Goal: Information Seeking & Learning: Check status

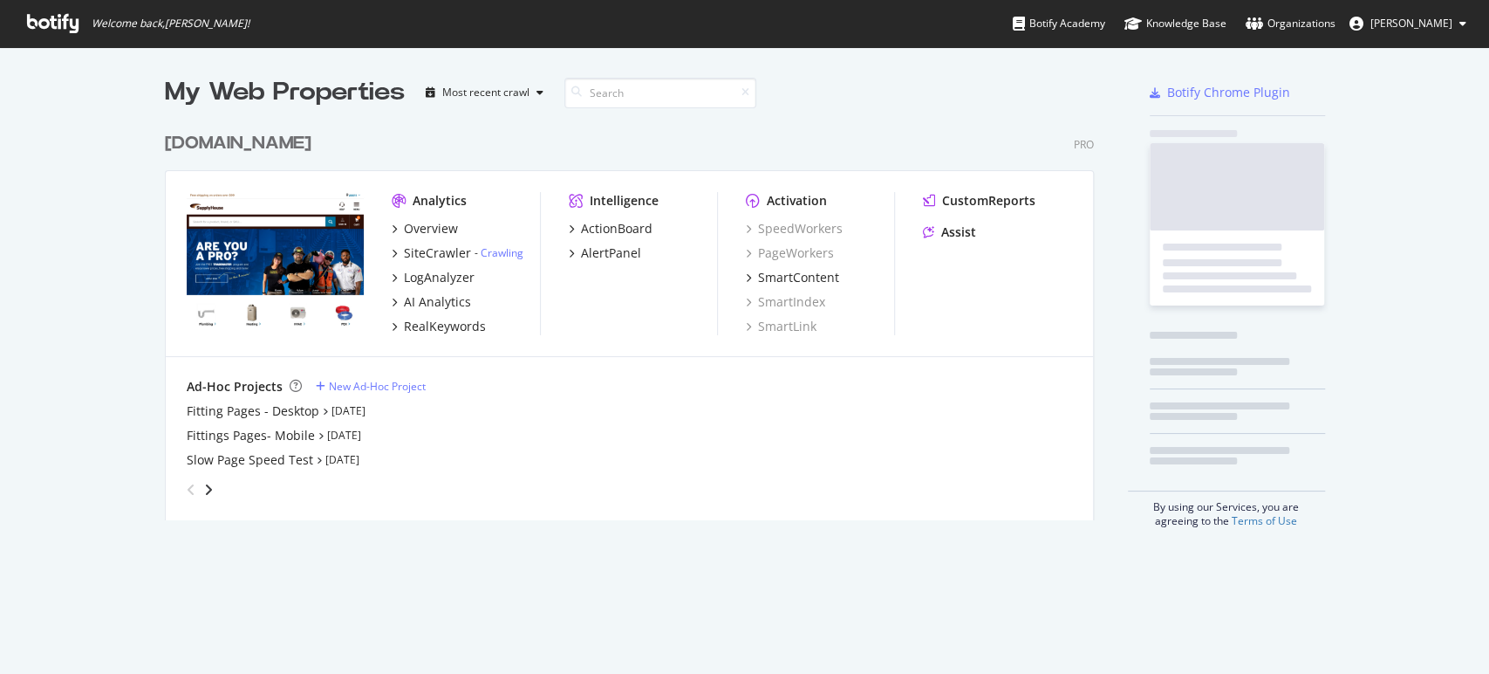
scroll to position [395, 934]
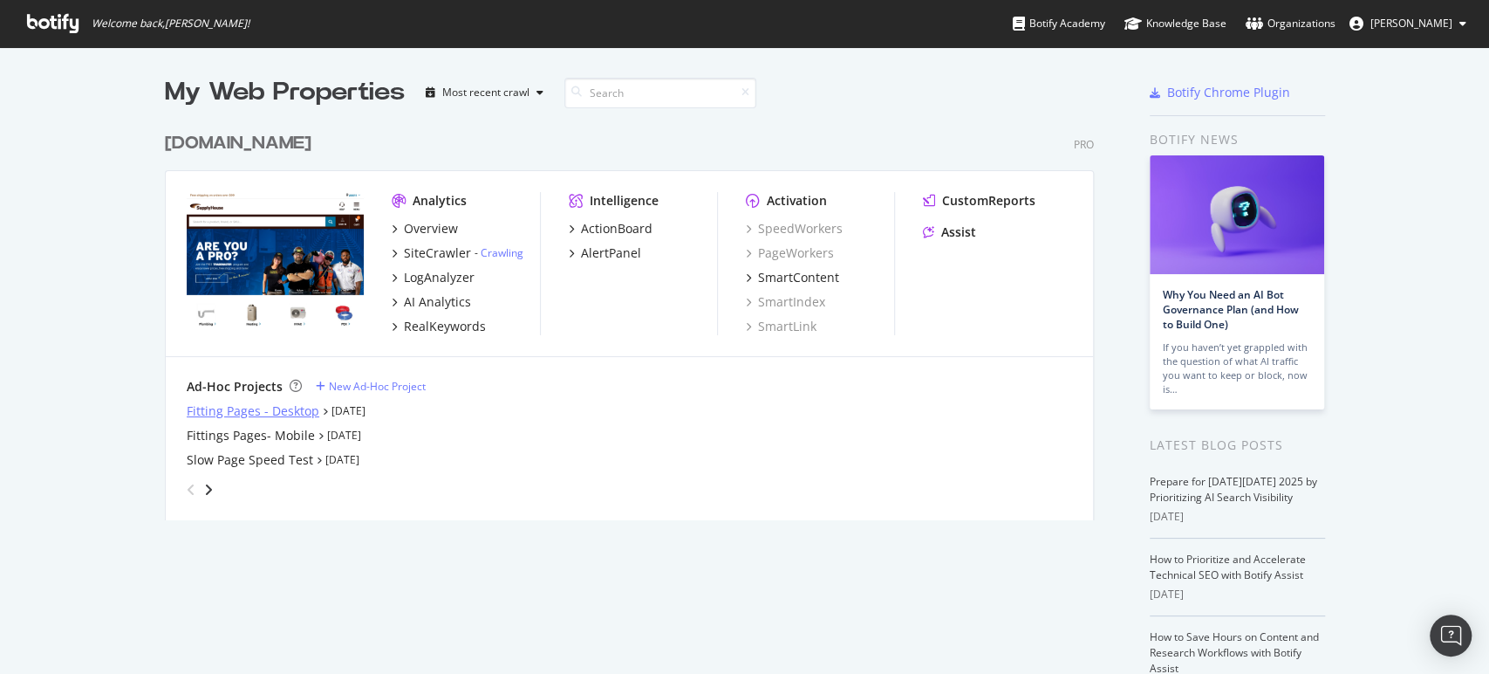
click at [279, 405] on div "Fitting Pages - Desktop" at bounding box center [253, 410] width 133 height 17
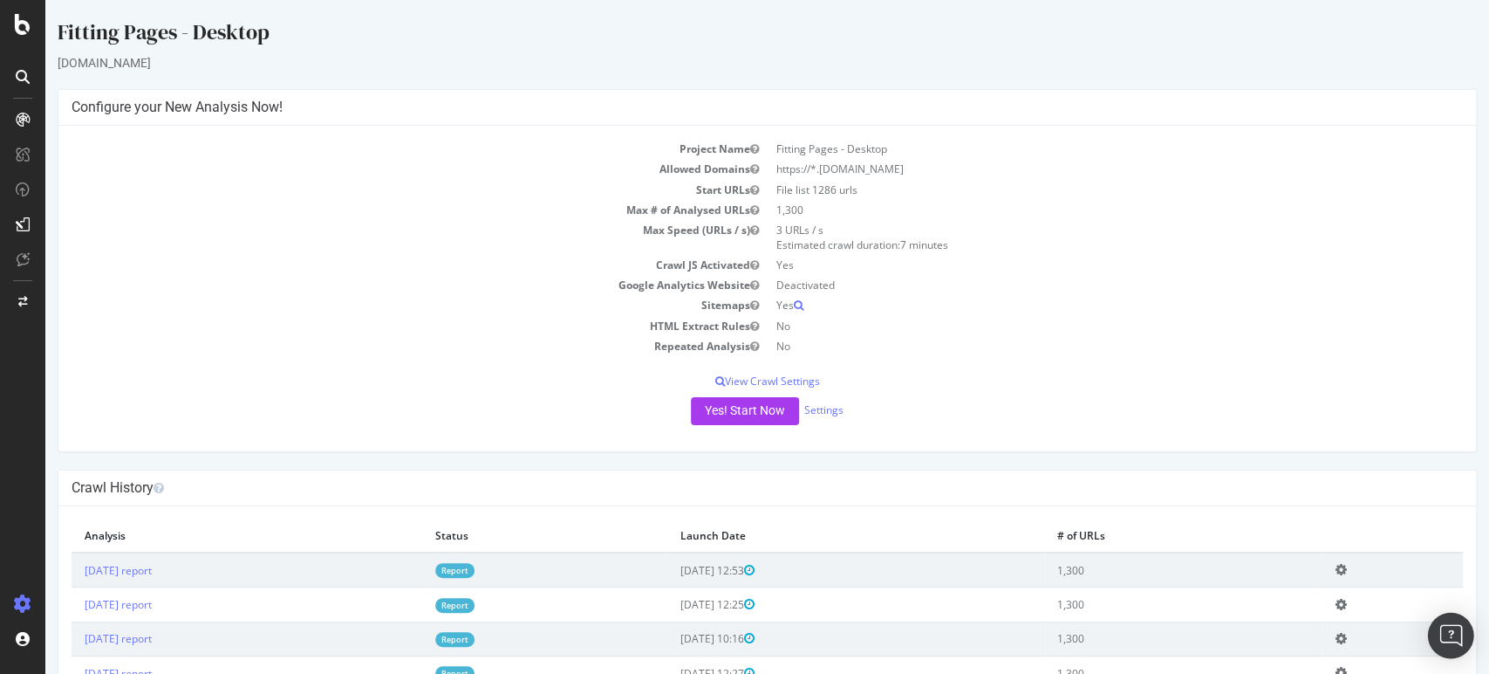
click at [1442, 639] on img "Open Intercom Messenger" at bounding box center [1451, 635] width 23 height 23
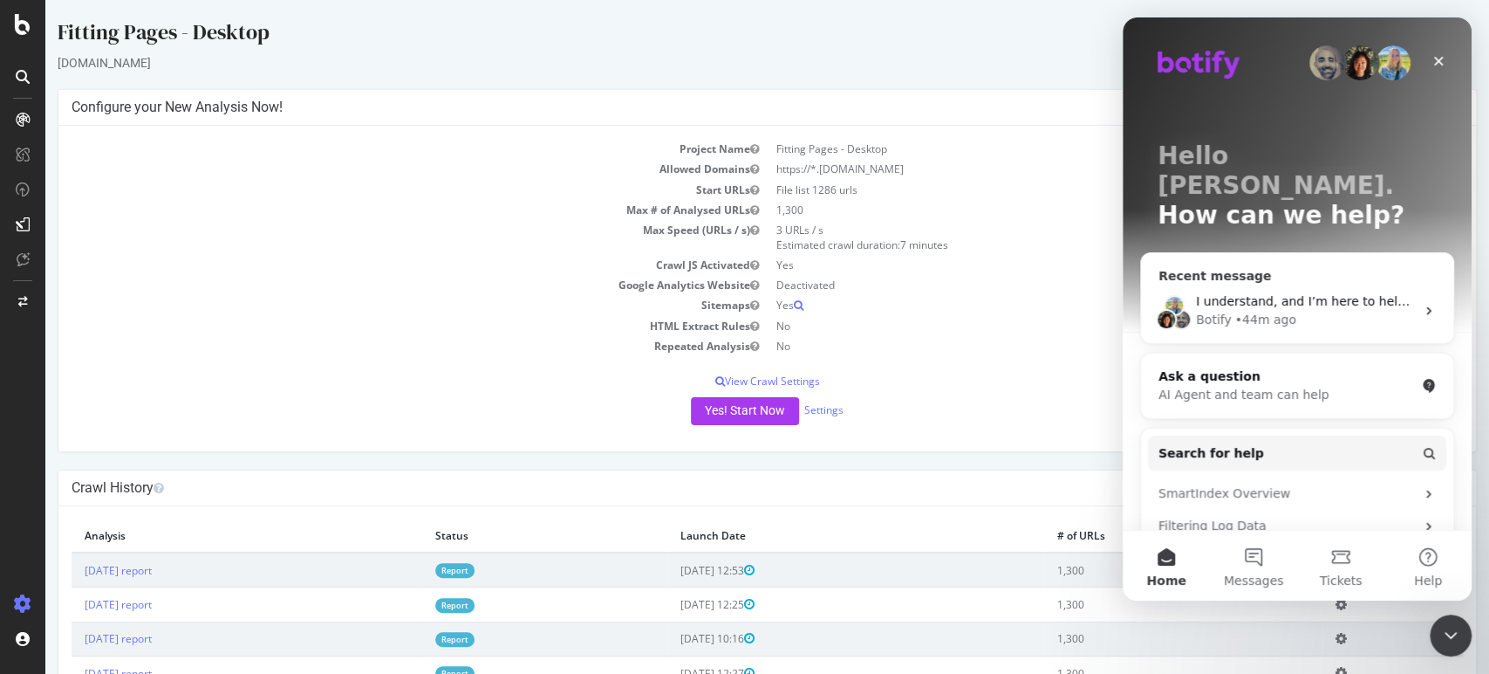
click at [1352, 299] on div "I understand, and I’m here to help by connecting you to one of our human agents…" at bounding box center [1297, 310] width 312 height 65
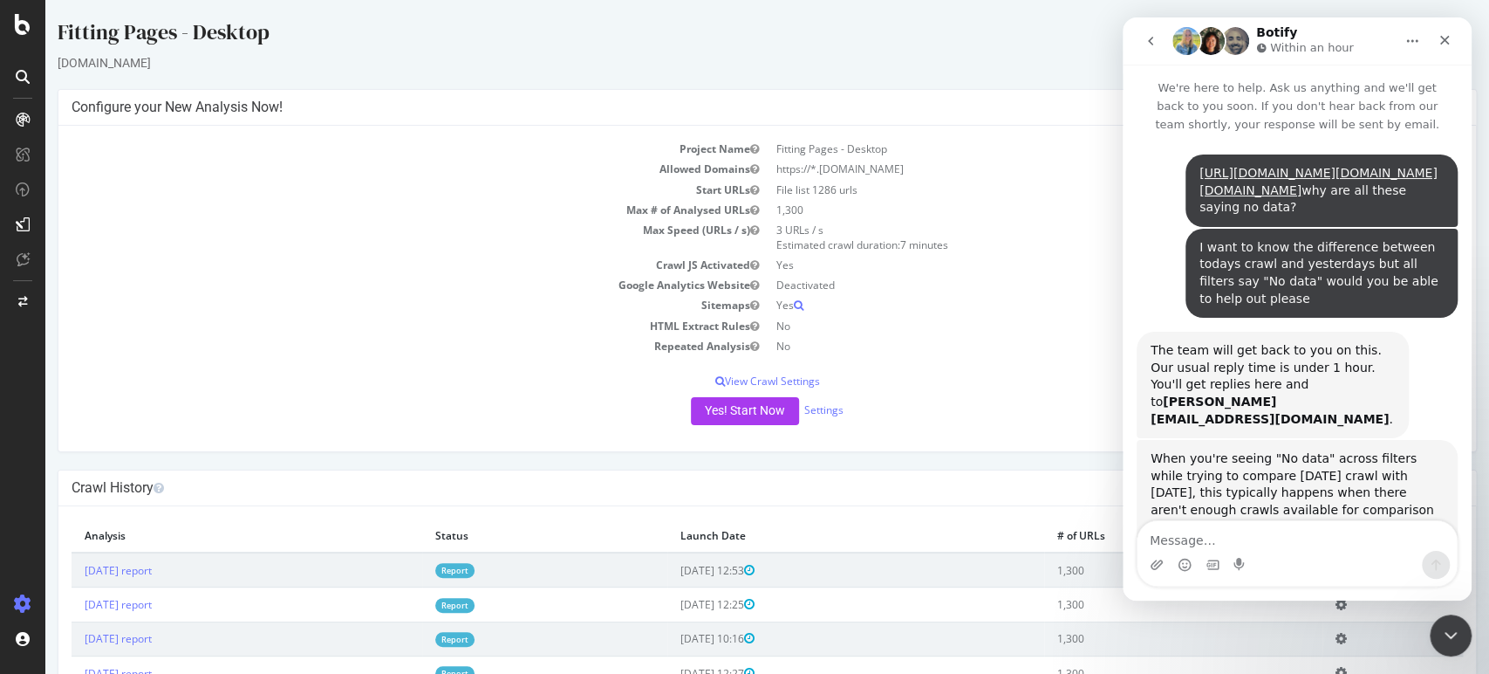
scroll to position [1788, 0]
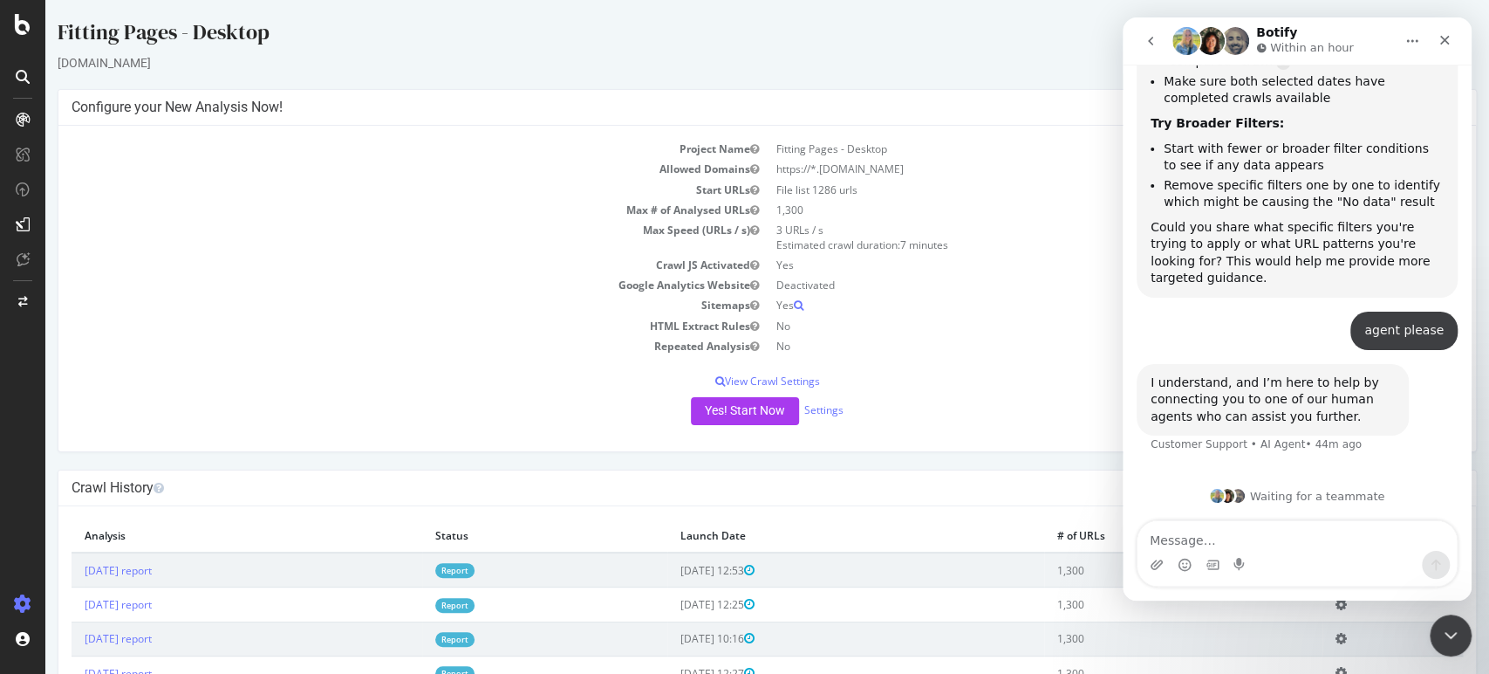
click at [975, 72] on div "Fitting Pages - Desktop [DOMAIN_NAME] × × Configure your New Analysis Now! Proj…" at bounding box center [767, 368] width 1444 height 703
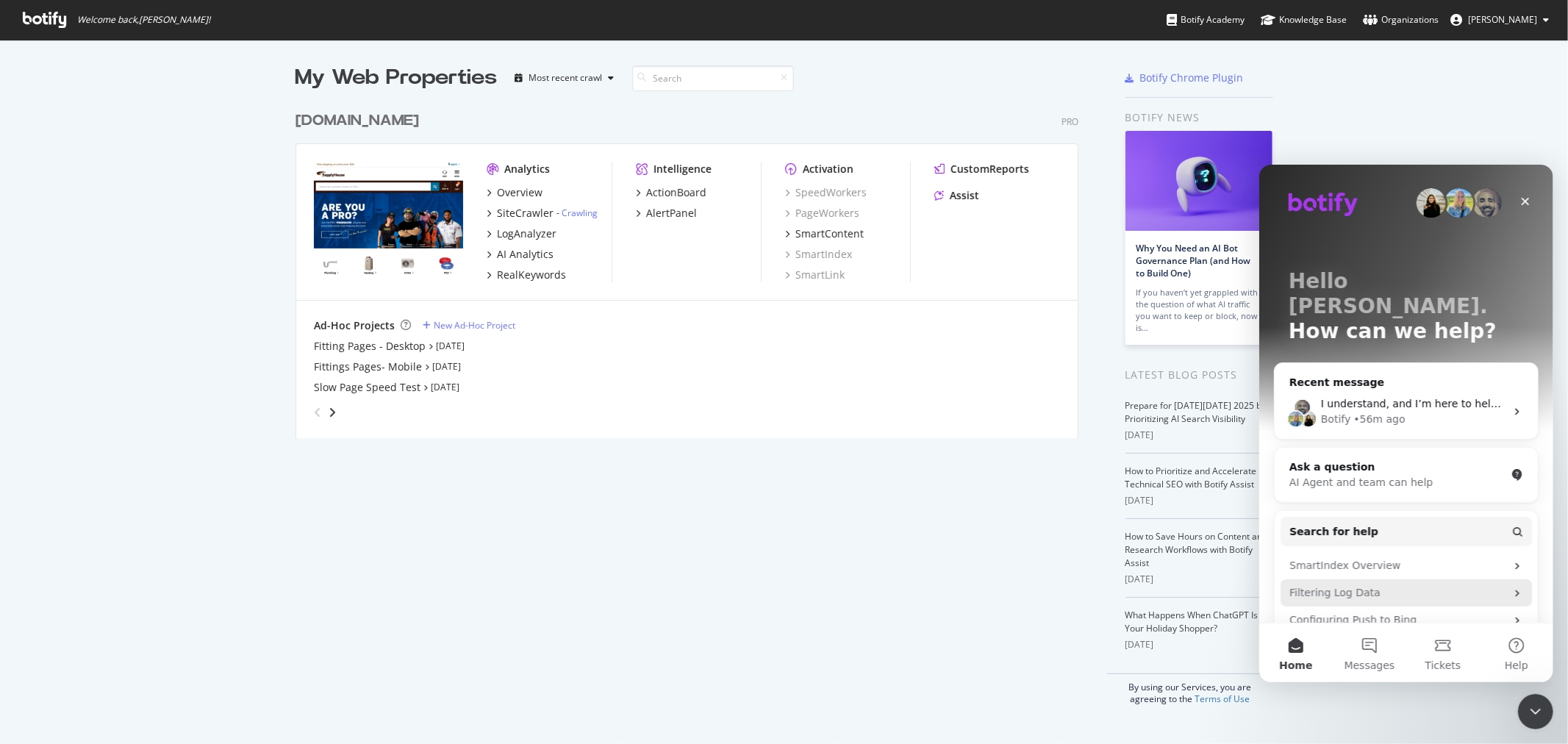
scroll to position [731, 1554]
click at [1392, 411] on div "• 56m ago" at bounding box center [1378, 419] width 51 height 15
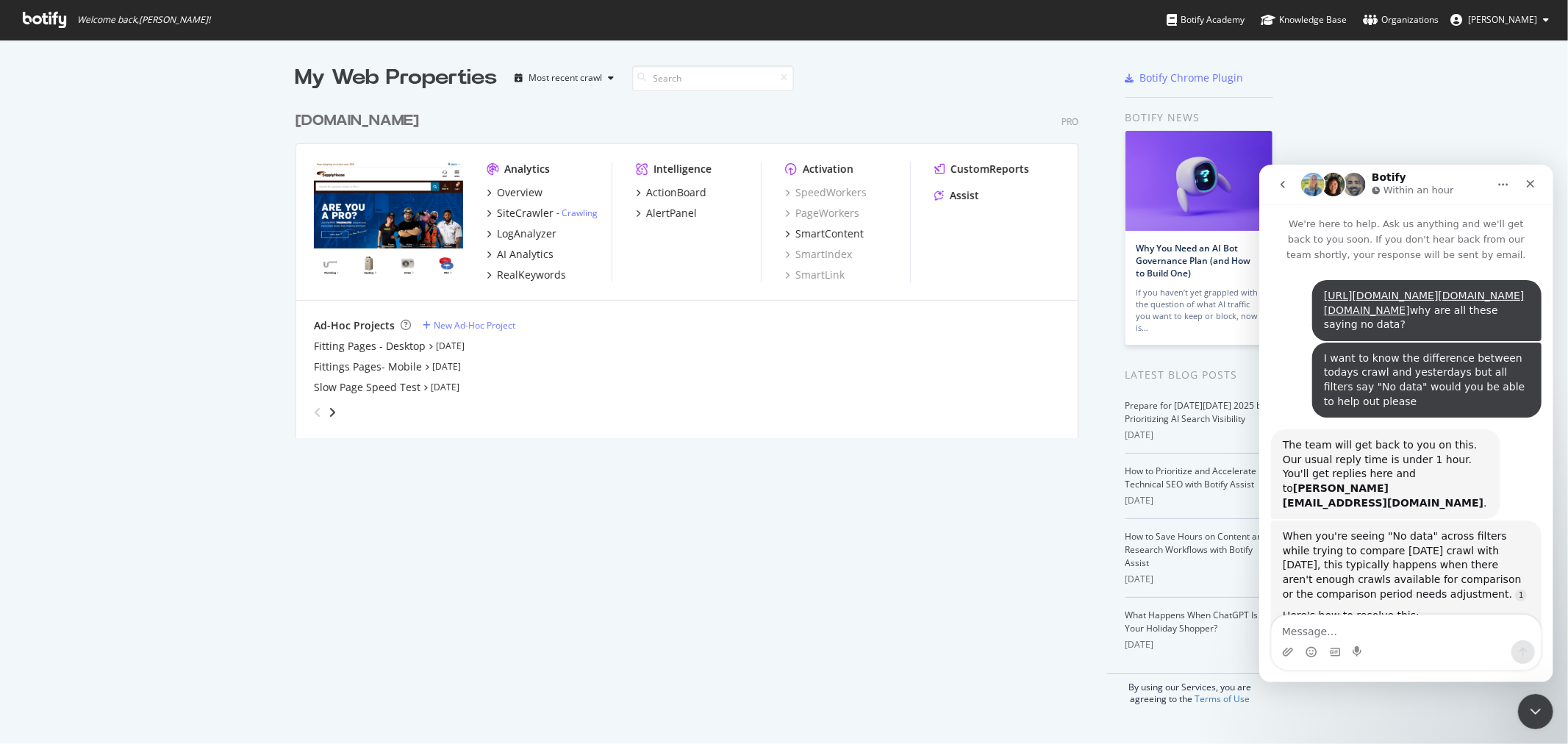
scroll to position [1480, 0]
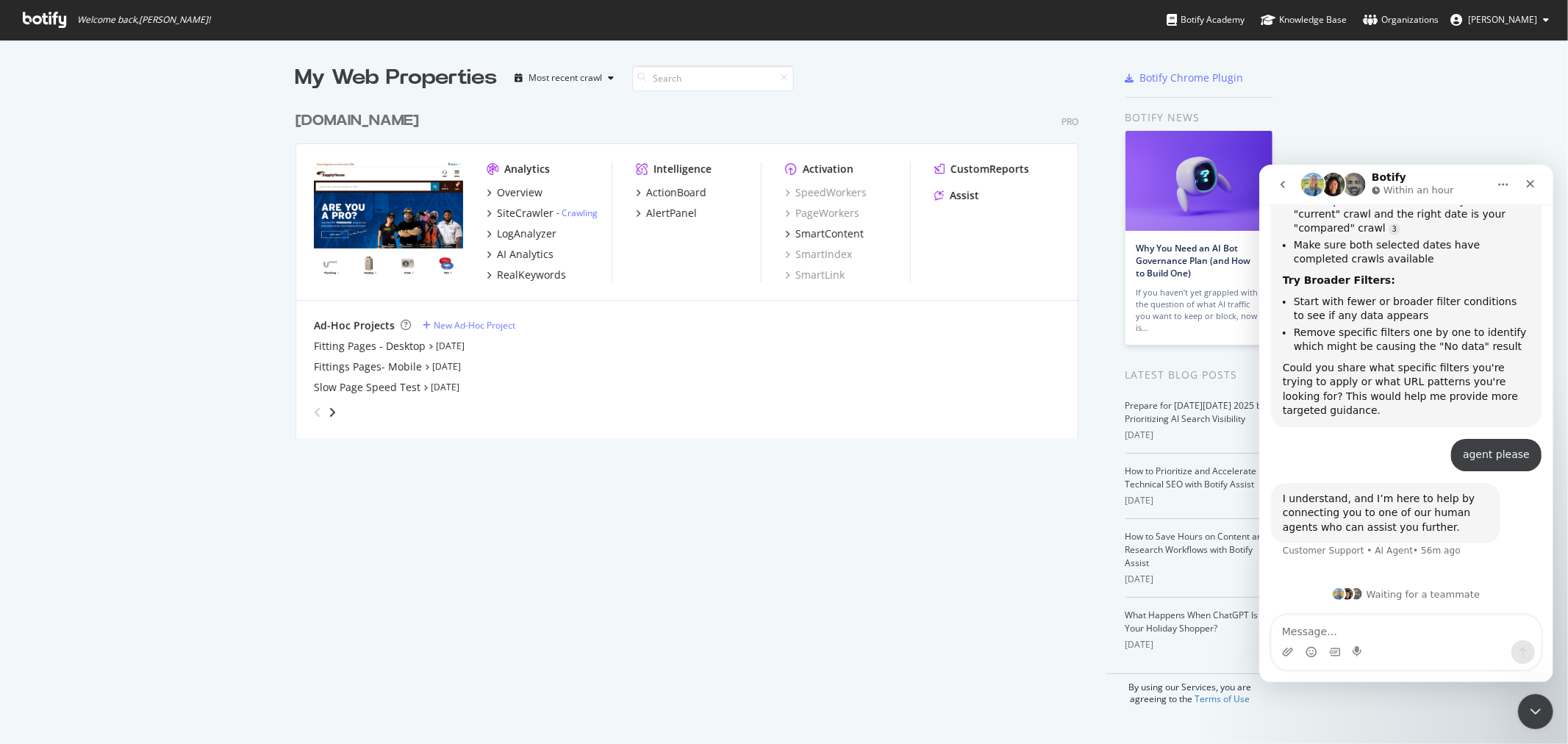
click at [1405, 620] on textarea "Message…" at bounding box center [1405, 627] width 269 height 25
type textarea "thank you"
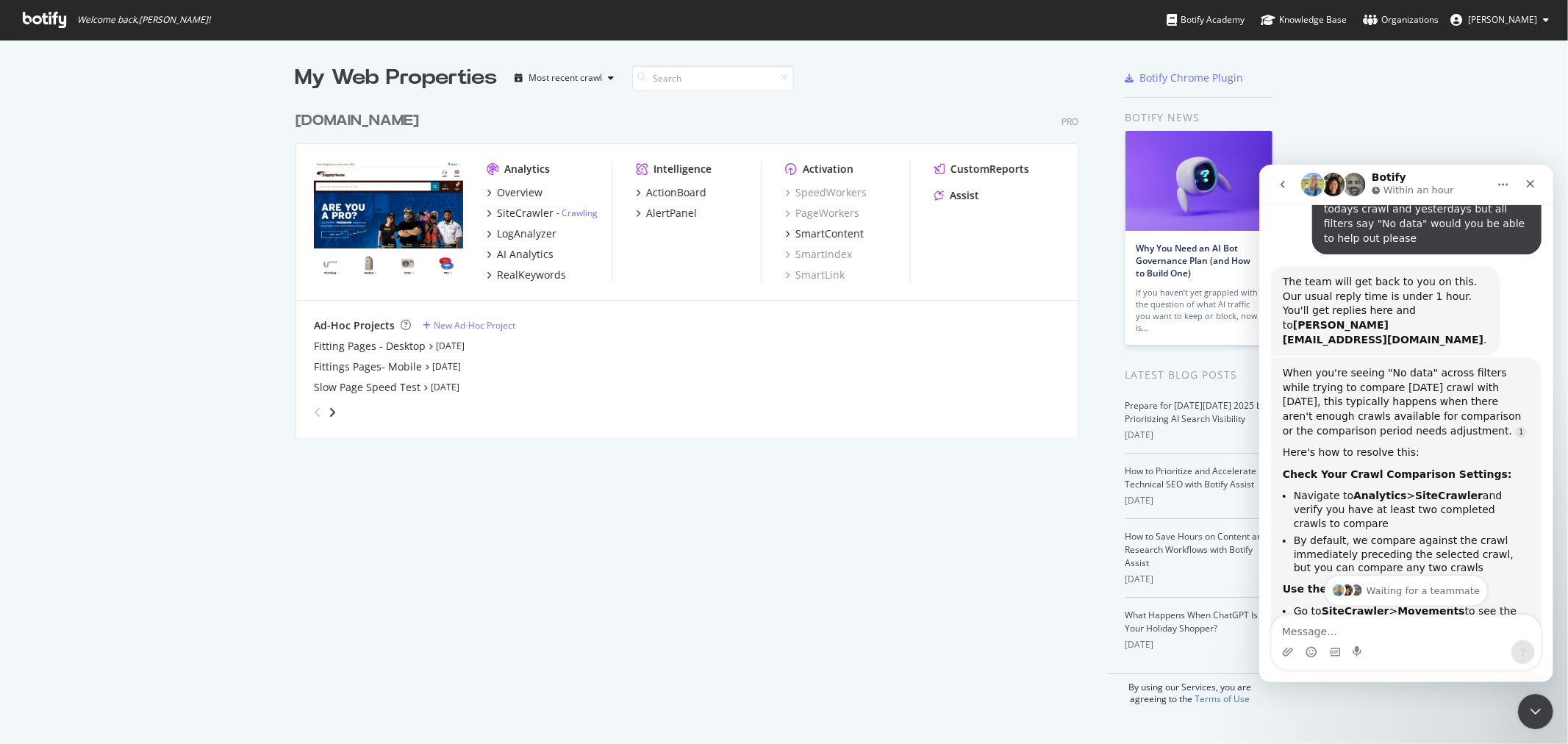
scroll to position [135, 0]
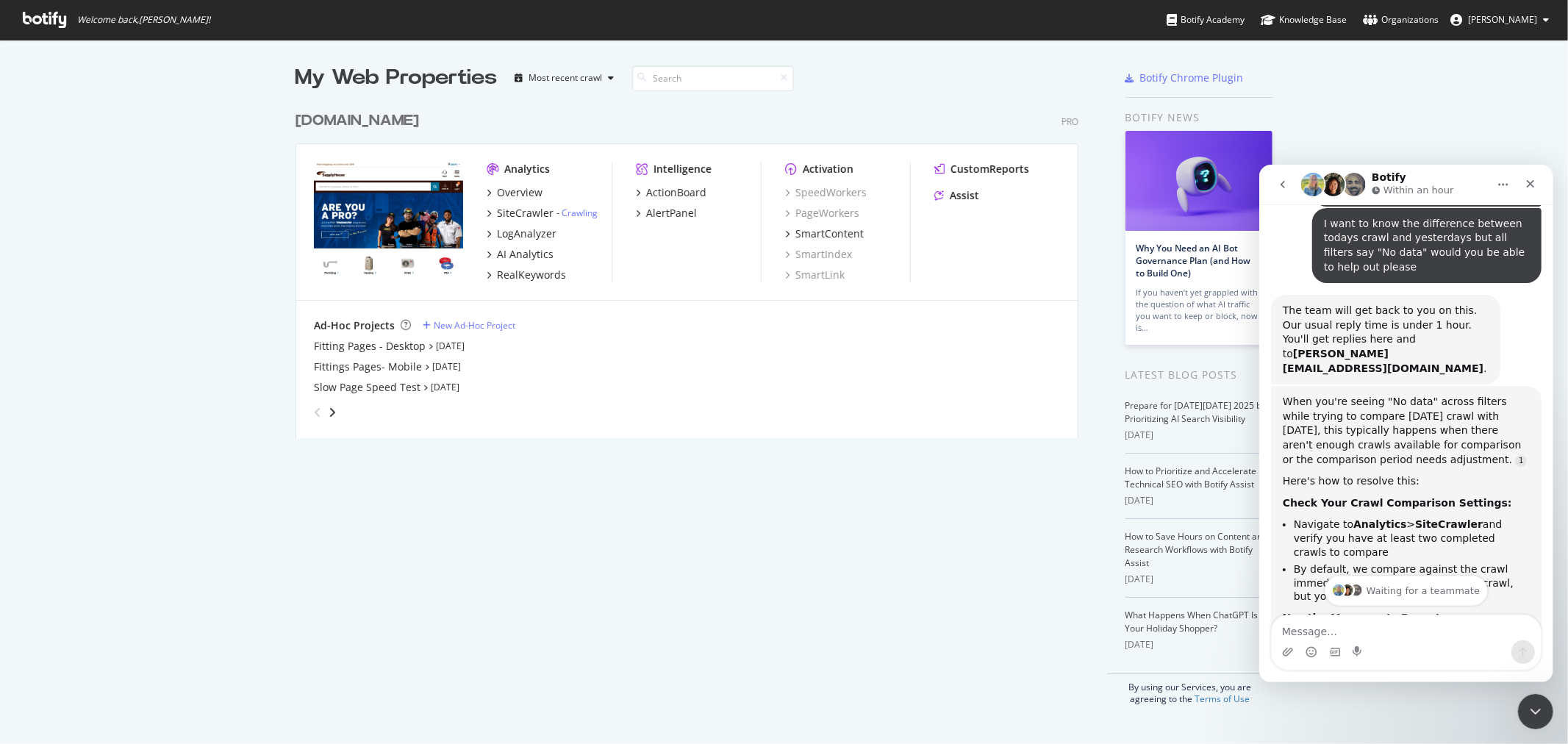
click at [1408, 181] on link "[URL][DOMAIN_NAME][DOMAIN_NAME][DOMAIN_NAME]" at bounding box center [1424, 167] width 201 height 26
click at [398, 349] on div "Fitting Pages - Desktop" at bounding box center [370, 345] width 112 height 14
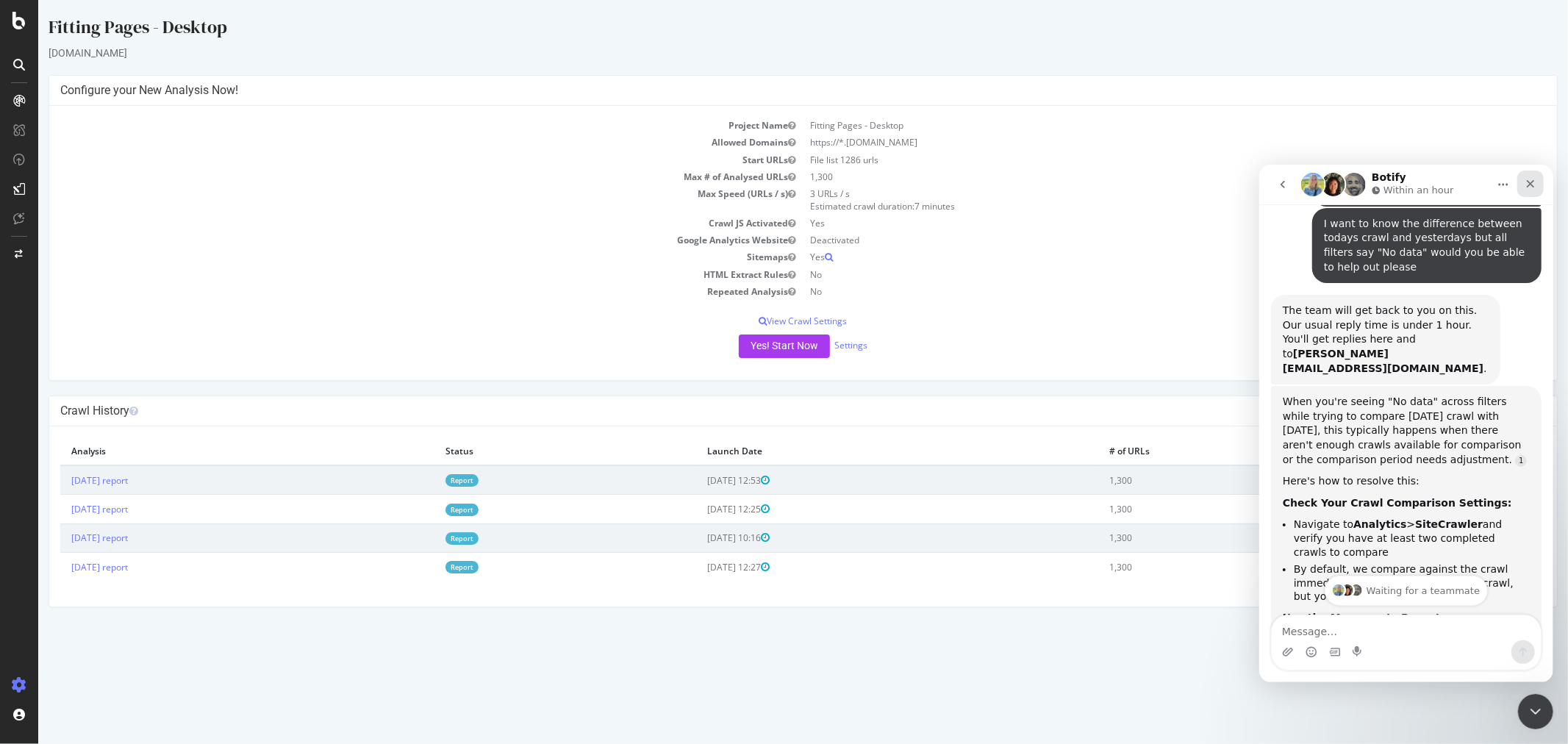
click at [1524, 183] on icon "Close" at bounding box center [1530, 183] width 12 height 12
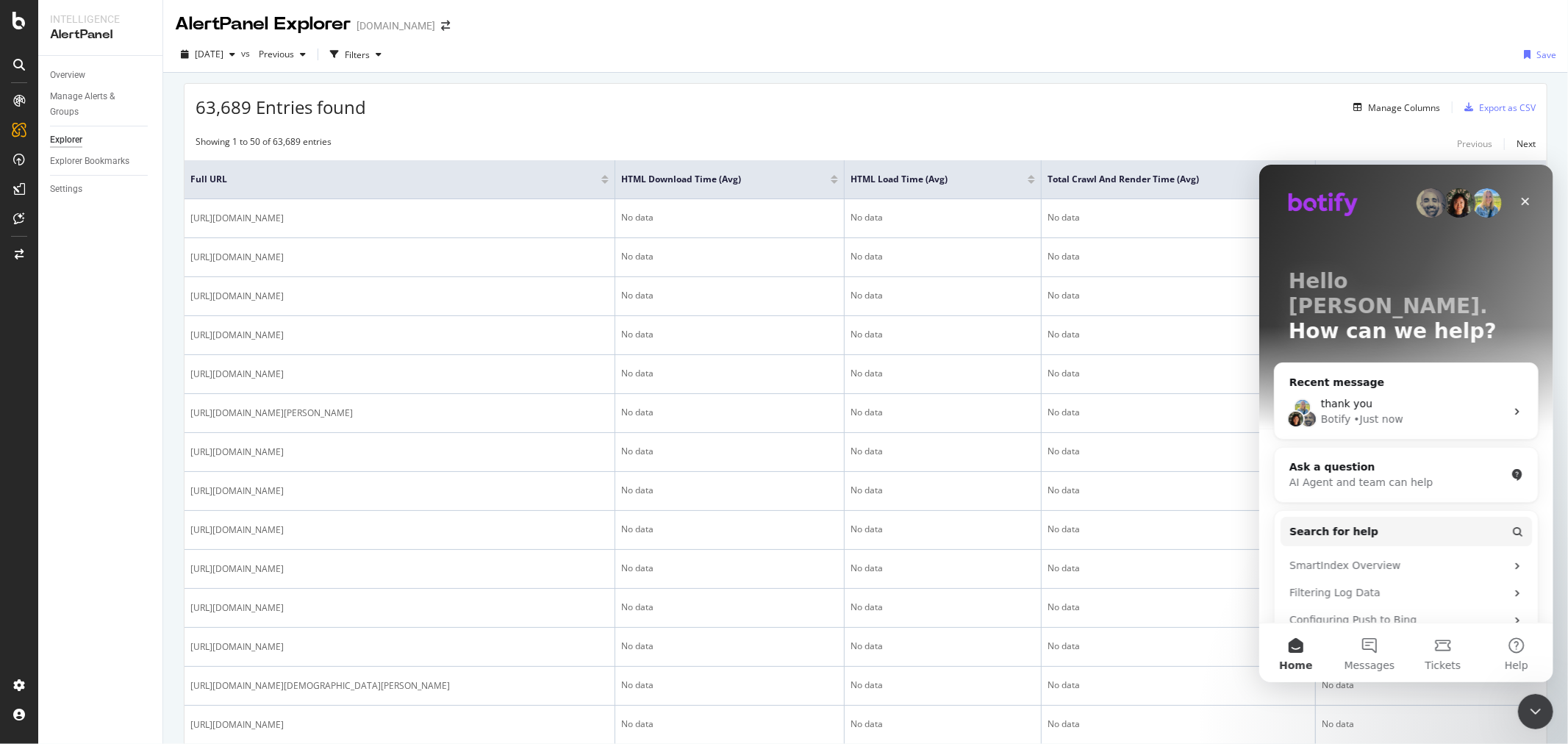
click at [1012, 43] on div "2025 Oct. 14th vs Previous Filters Save" at bounding box center [865, 57] width 1405 height 29
click at [1520, 198] on icon "Close" at bounding box center [1525, 201] width 12 height 12
